Goal: Check status: Check status

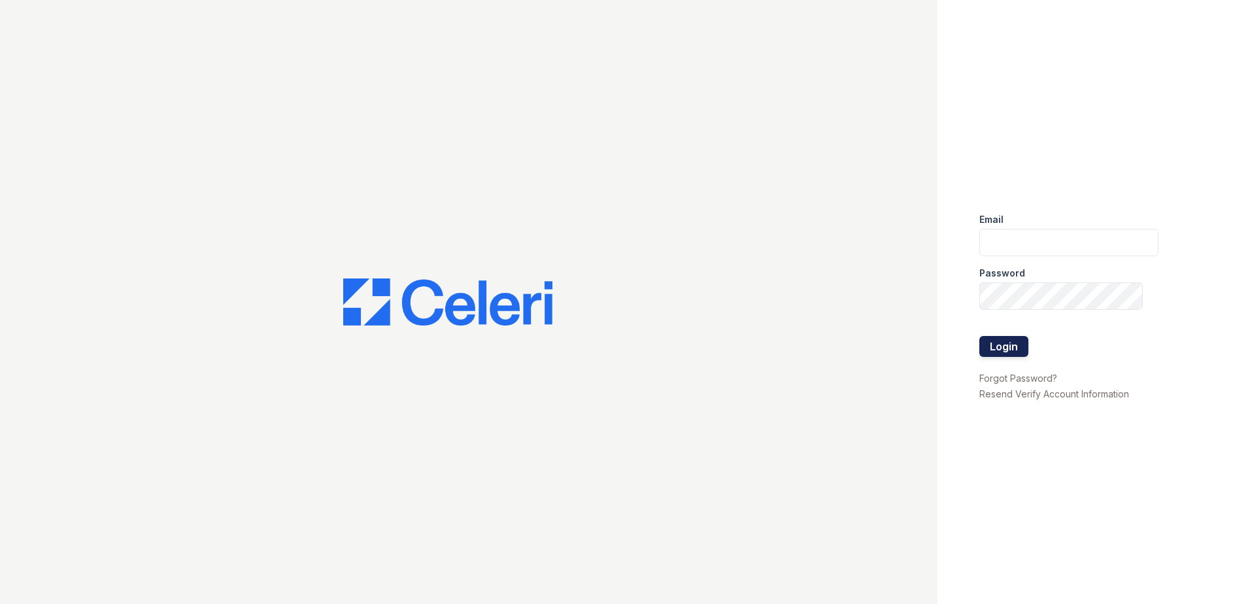
type input "[EMAIL_ADDRESS][DOMAIN_NAME]"
click at [994, 343] on button "Login" at bounding box center [1004, 346] width 49 height 21
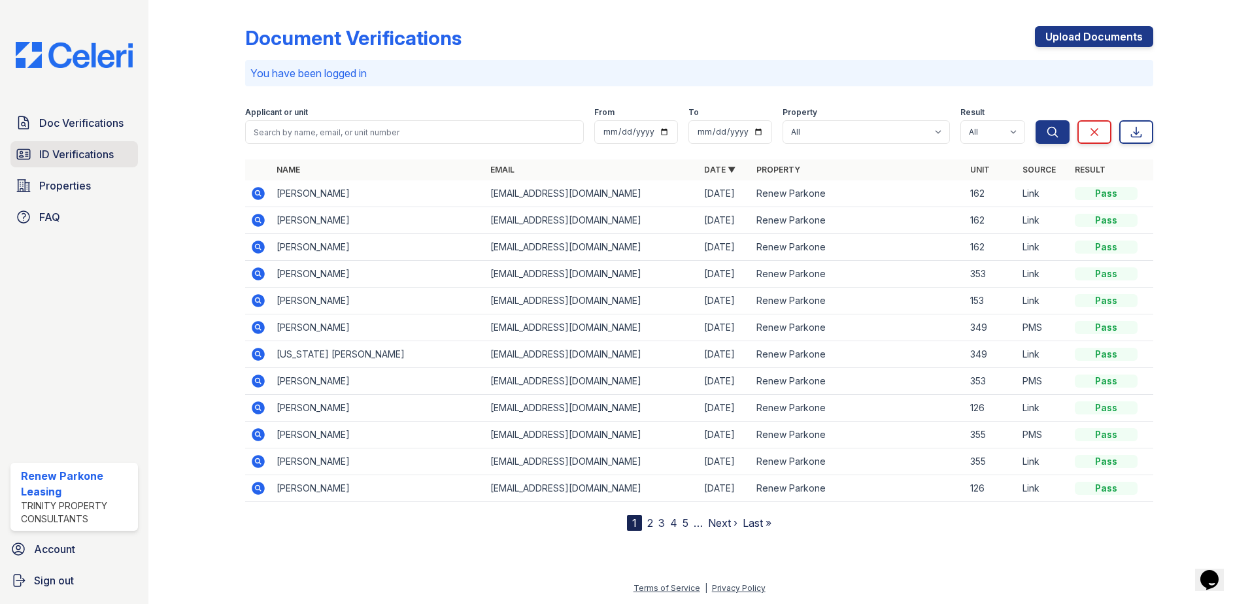
click at [95, 158] on span "ID Verifications" at bounding box center [76, 154] width 75 height 16
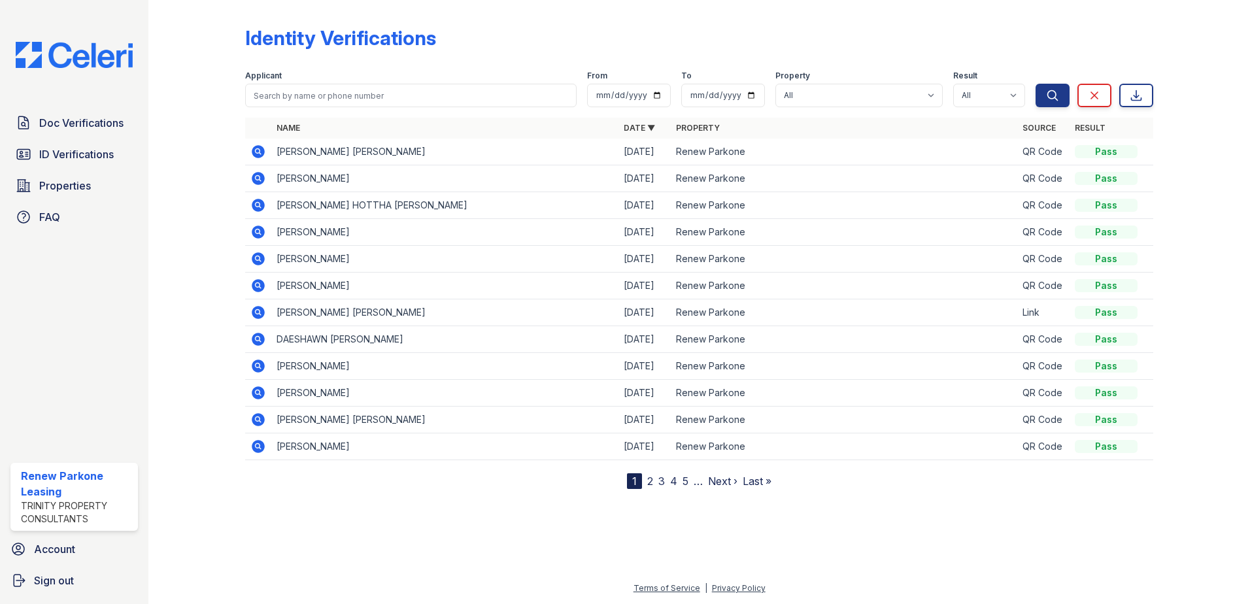
click at [261, 151] on icon at bounding box center [258, 151] width 13 height 13
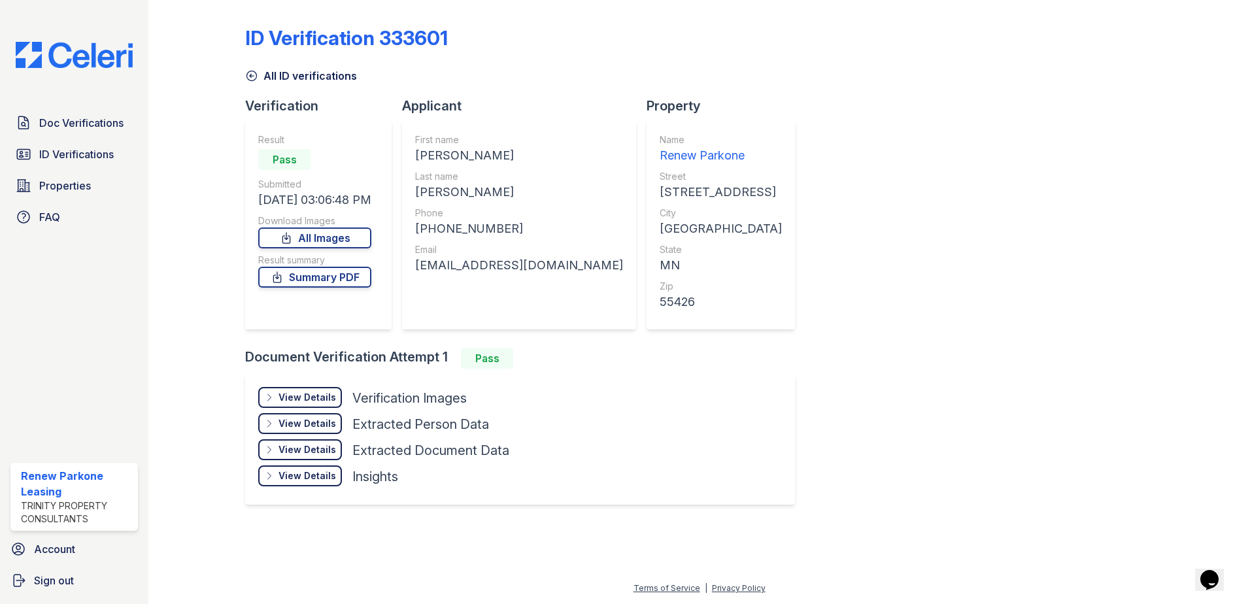
click at [312, 390] on div "View Details Details" at bounding box center [300, 397] width 84 height 21
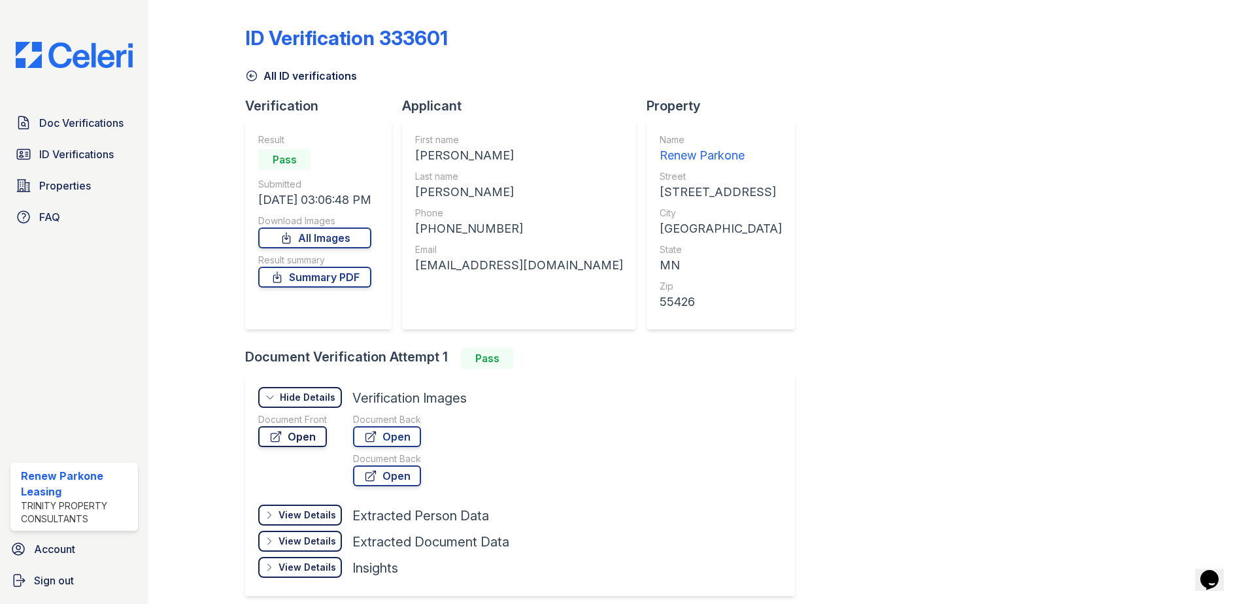
click at [316, 439] on link "Open" at bounding box center [292, 436] width 69 height 21
